Goal: Information Seeking & Learning: Learn about a topic

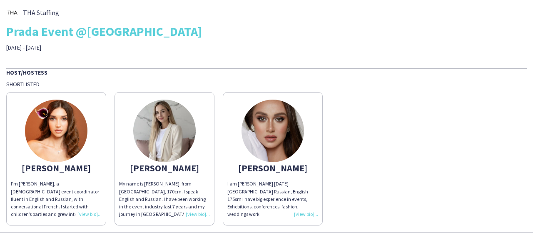
scroll to position [29, 0]
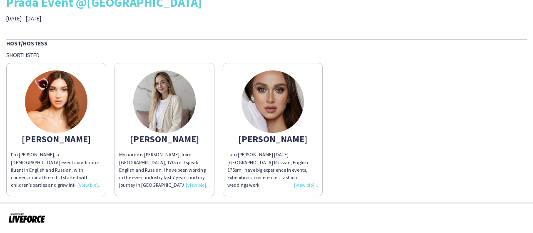
click at [91, 185] on div "I’m [PERSON_NAME], a [DEMOGRAPHIC_DATA] event coordinator fluent in English and…" at bounding box center [56, 170] width 91 height 38
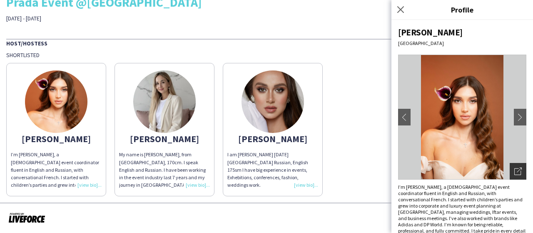
click at [510, 170] on div "Open photos pop-in" at bounding box center [518, 171] width 17 height 17
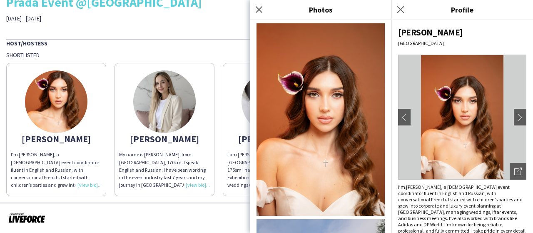
scroll to position [159, 0]
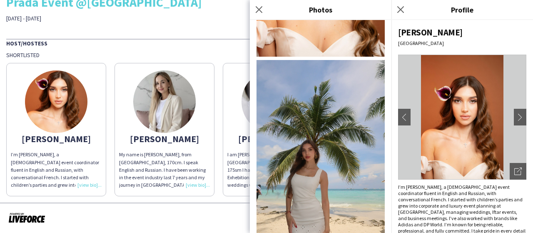
click at [200, 210] on div at bounding box center [266, 218] width 533 height 31
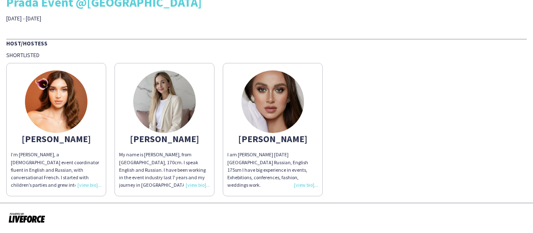
click at [200, 184] on div "My name is [PERSON_NAME], from [GEOGRAPHIC_DATA], 170cm. I speak English and Ru…" at bounding box center [164, 170] width 91 height 38
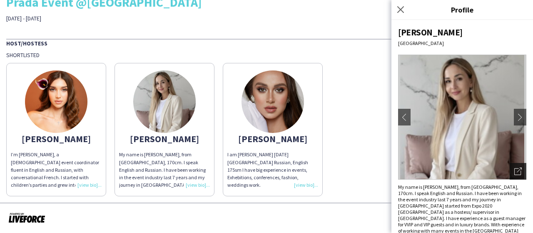
click at [510, 172] on div "Open photos pop-in" at bounding box center [518, 171] width 17 height 17
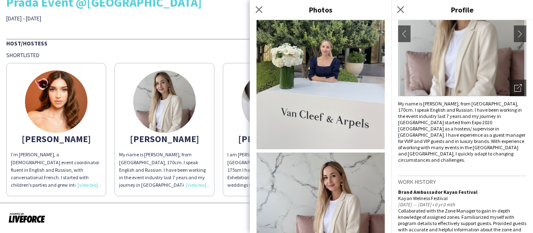
scroll to position [683, 0]
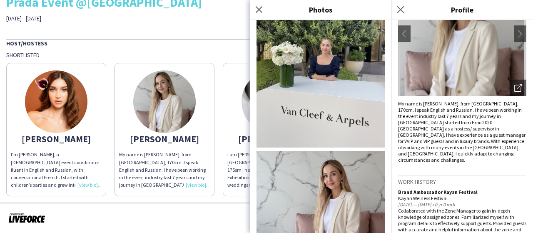
click at [230, 197] on div "THA Staffing Prada Event @[GEOGRAPHIC_DATA] [DATE] - [DATE] Host/Hostess Shortl…" at bounding box center [266, 87] width 533 height 232
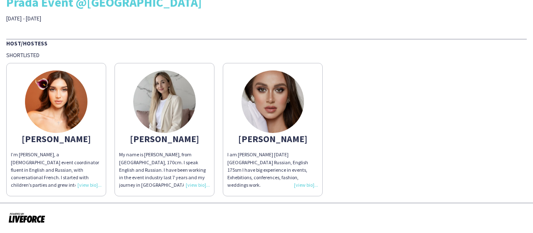
click at [310, 178] on div "I am [PERSON_NAME] [DATE] [GEOGRAPHIC_DATA] Russian, English 175sm I have big e…" at bounding box center [273, 170] width 91 height 38
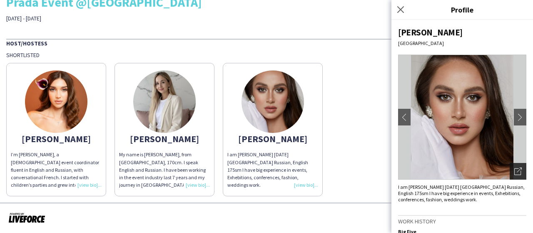
click at [515, 169] on icon "Open photos pop-in" at bounding box center [519, 172] width 8 height 8
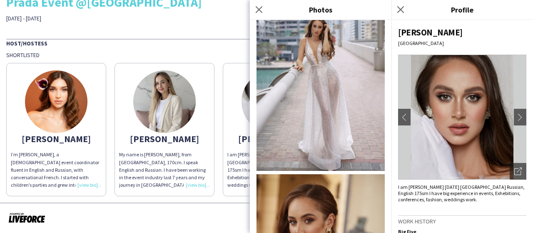
scroll to position [375, 0]
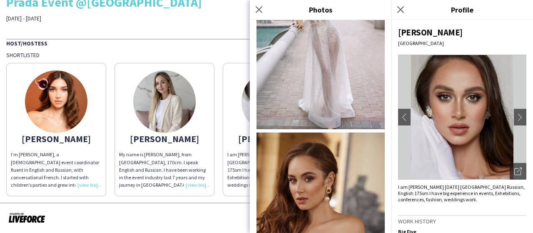
click at [211, 203] on div at bounding box center [266, 218] width 533 height 31
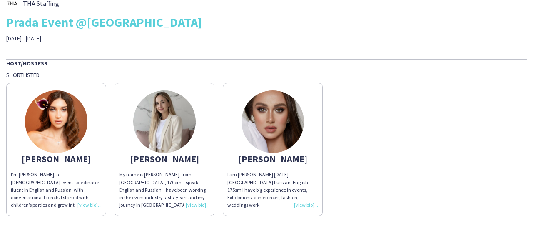
scroll to position [0, 0]
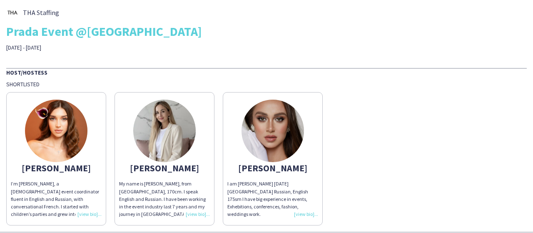
drag, startPoint x: 445, startPoint y: 102, endPoint x: 453, endPoint y: 113, distance: 13.8
click at [453, 113] on div "[PERSON_NAME] I’m [PERSON_NAME], a [DEMOGRAPHIC_DATA] event coordinator fluent …" at bounding box center [266, 157] width 521 height 138
